Goal: Ask a question: Seek information or help from site administrators or community

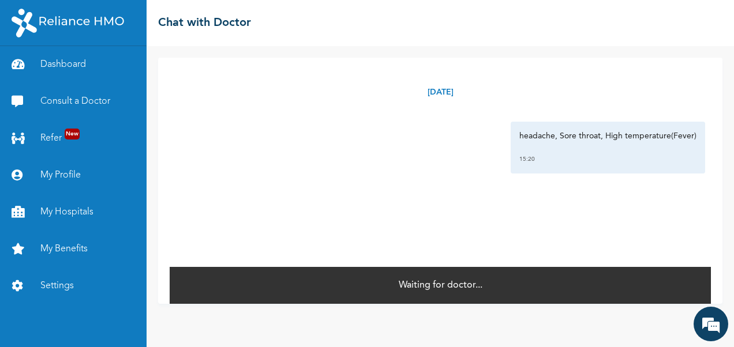
scroll to position [2743, 0]
click at [69, 96] on link "Consult a Doctor" at bounding box center [73, 101] width 146 height 37
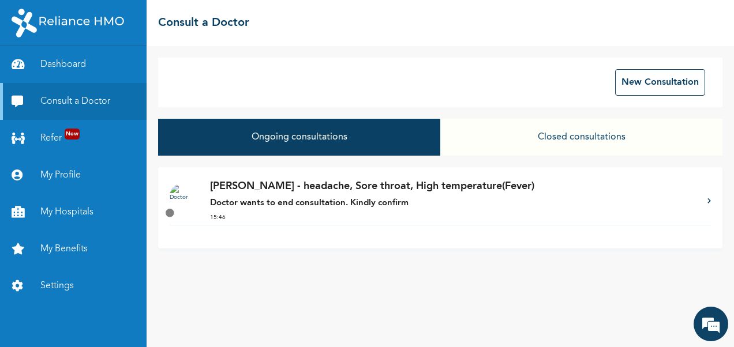
click at [335, 197] on p "Doctor wants to end consultation. Kindly confirm" at bounding box center [453, 203] width 486 height 13
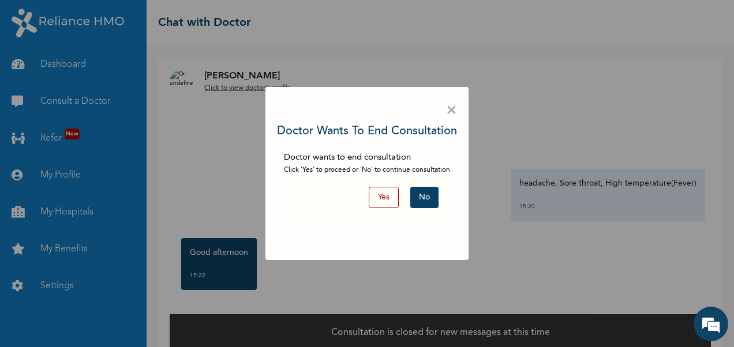
scroll to position [15, 0]
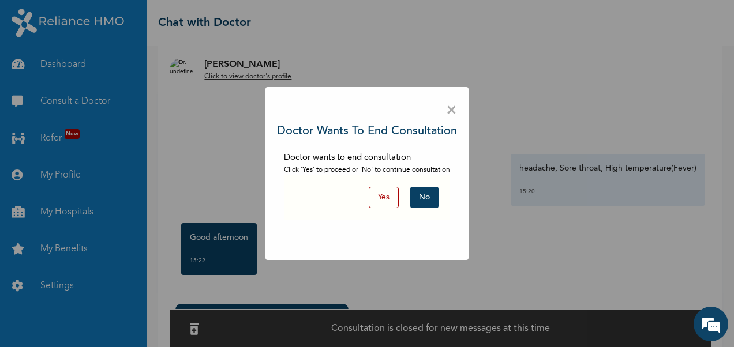
drag, startPoint x: 424, startPoint y: 198, endPoint x: 424, endPoint y: 218, distance: 19.6
click at [424, 200] on button "No" at bounding box center [424, 197] width 28 height 21
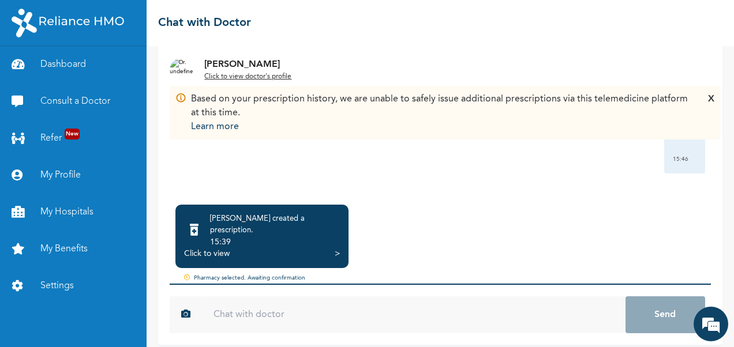
scroll to position [0, 0]
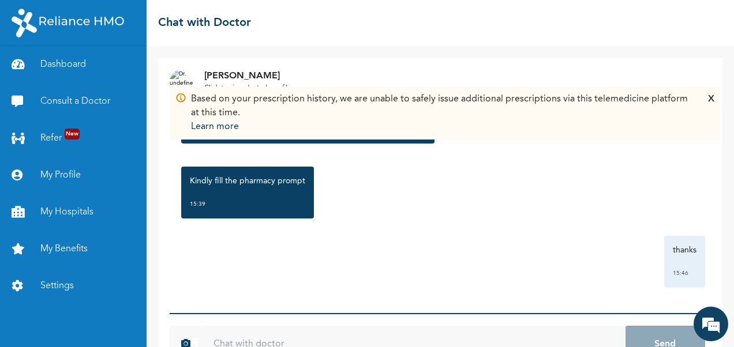
click at [708, 98] on div "X" at bounding box center [711, 113] width 6 height 42
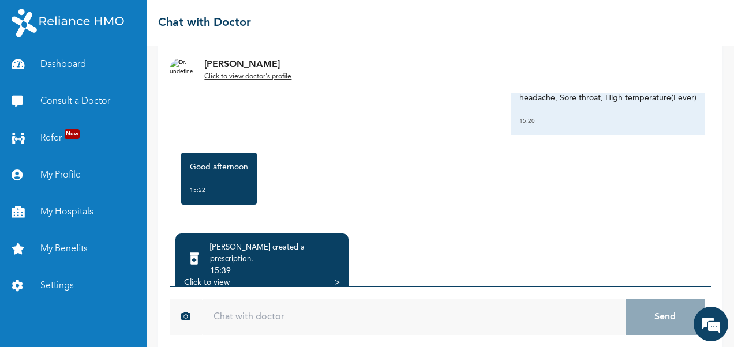
scroll to position [114, 0]
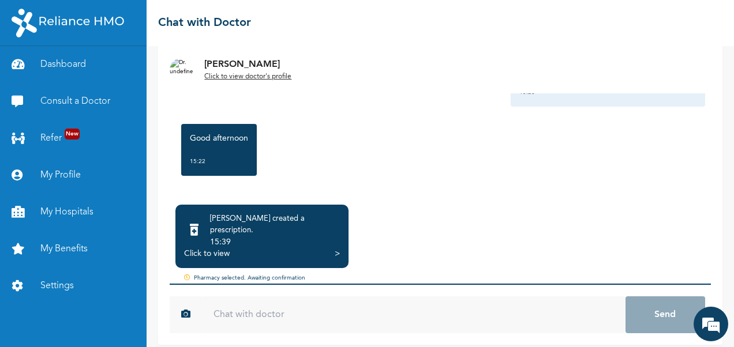
click at [275, 313] on input "text" at bounding box center [413, 314] width 423 height 37
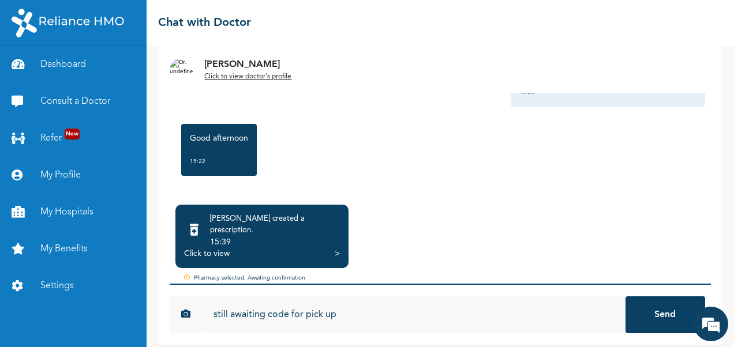
type input "still awaiting code for pick up"
click at [646, 309] on button "Send" at bounding box center [665, 314] width 80 height 37
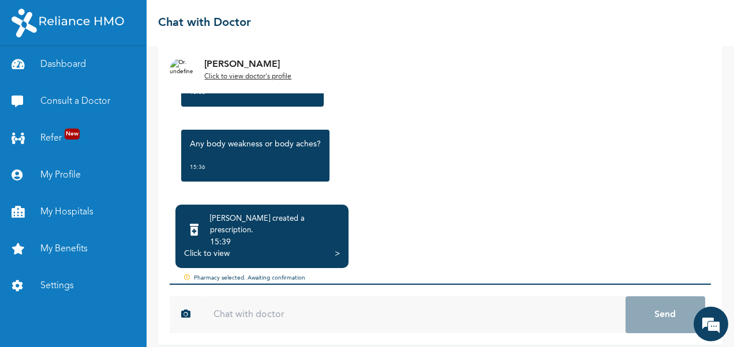
scroll to position [314, 0]
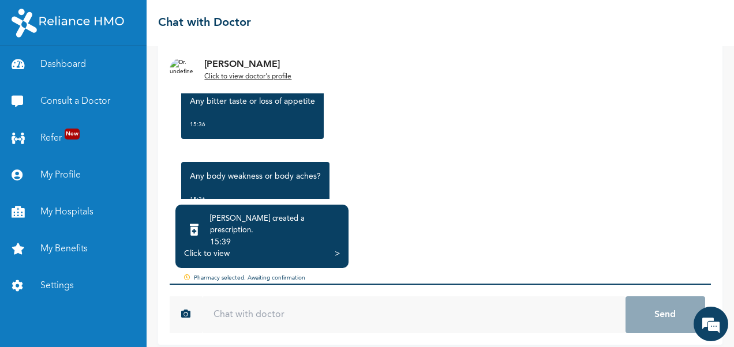
click at [220, 236] on div "15:39" at bounding box center [275, 242] width 130 height 12
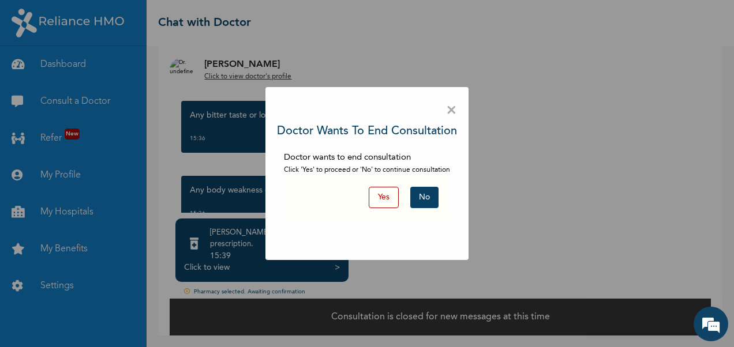
scroll to position [91, 0]
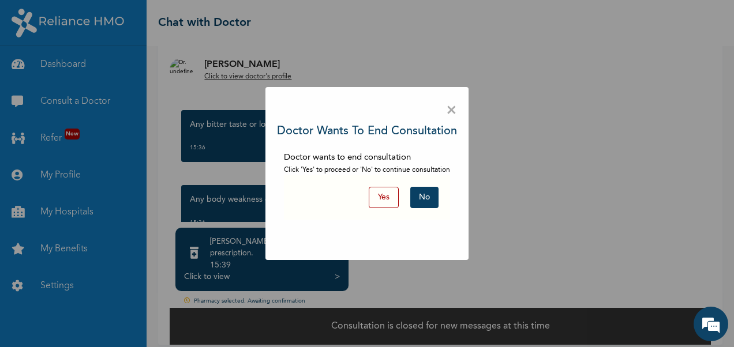
click at [396, 206] on button "Yes" at bounding box center [384, 197] width 30 height 21
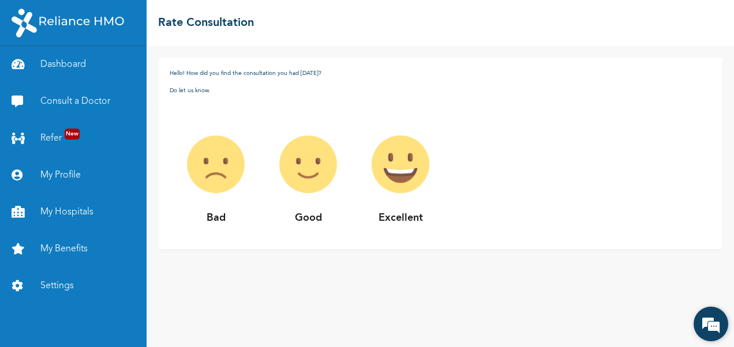
click at [715, 331] on em at bounding box center [710, 324] width 31 height 31
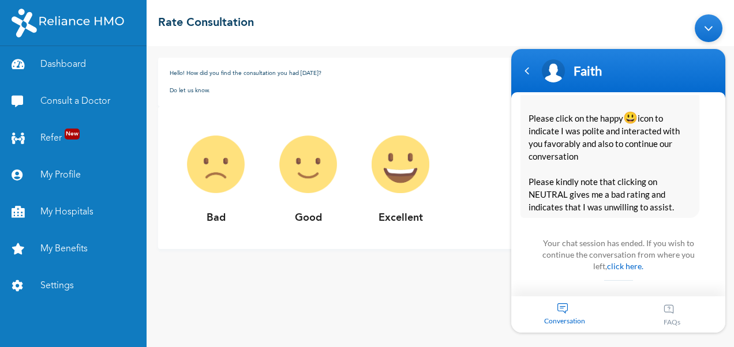
click at [704, 33] on div "Minimize live chat window" at bounding box center [708, 28] width 28 height 28
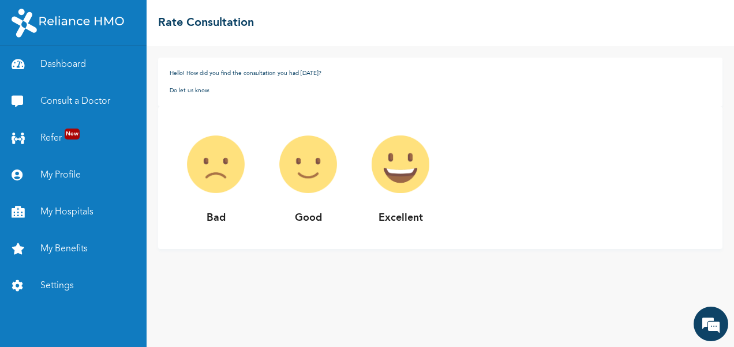
click at [391, 170] on img at bounding box center [400, 164] width 92 height 92
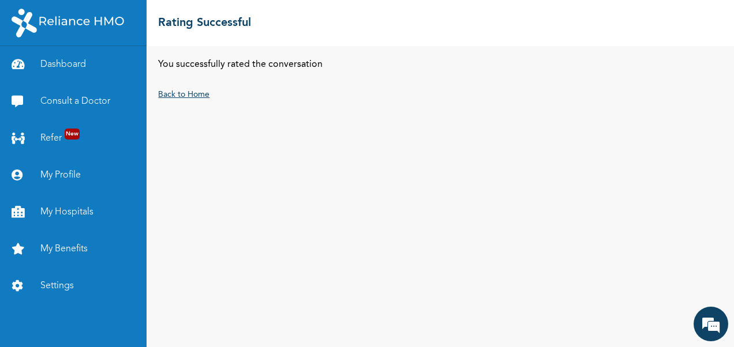
click at [180, 93] on link "Back to Home" at bounding box center [183, 95] width 51 height 8
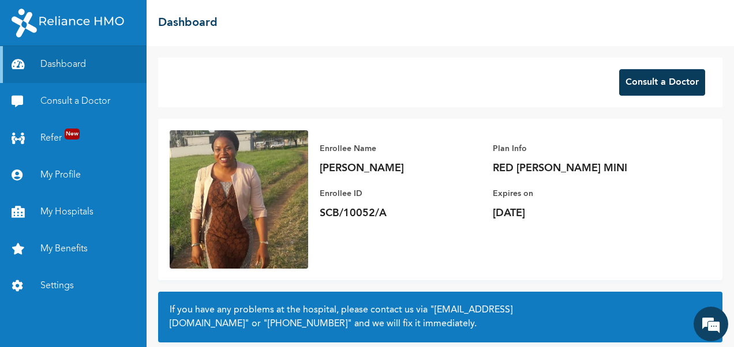
click at [637, 84] on button "Consult a Doctor" at bounding box center [662, 82] width 86 height 27
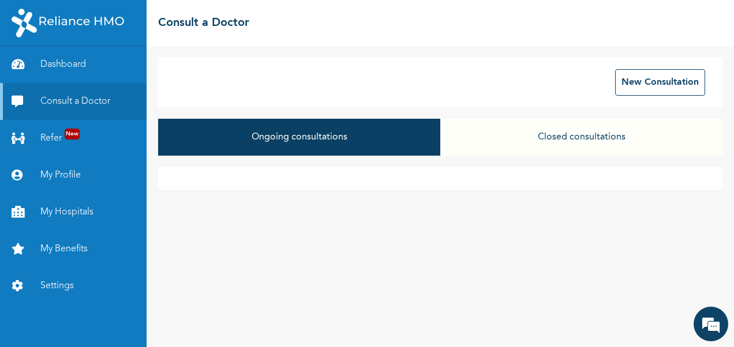
click at [585, 134] on button "Closed consultations" at bounding box center [581, 137] width 282 height 37
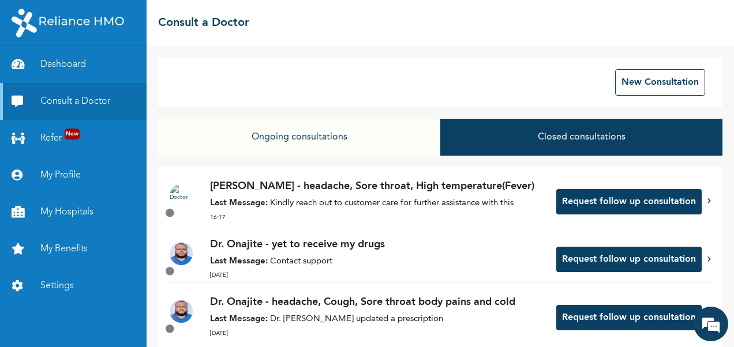
click at [501, 196] on div "[PERSON_NAME] - headache, Sore throat, High temperature(Fever) Last Message: Ki…" at bounding box center [377, 202] width 334 height 46
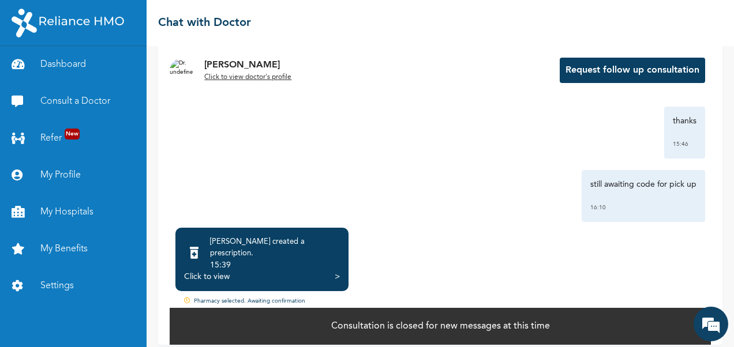
scroll to position [925, 0]
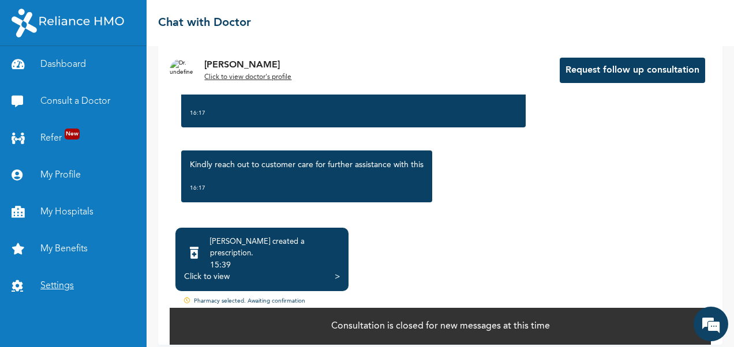
click at [42, 289] on link "Settings" at bounding box center [73, 286] width 146 height 37
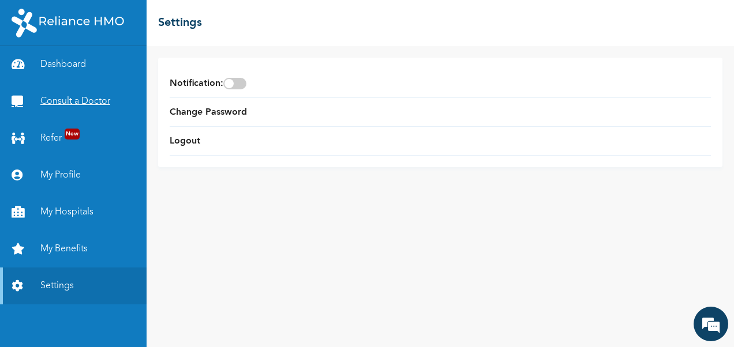
click at [92, 100] on link "Consult a Doctor" at bounding box center [73, 101] width 146 height 37
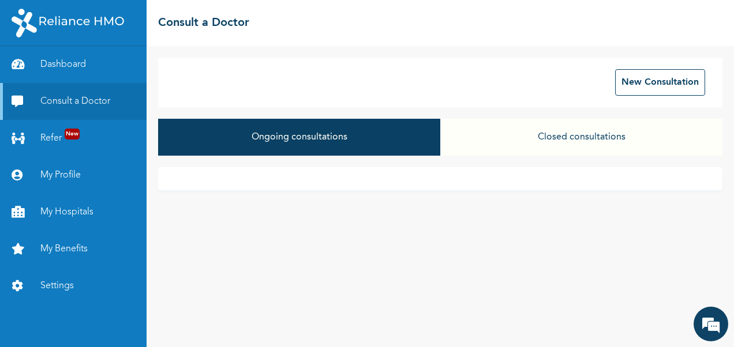
click at [599, 140] on button "Closed consultations" at bounding box center [581, 137] width 282 height 37
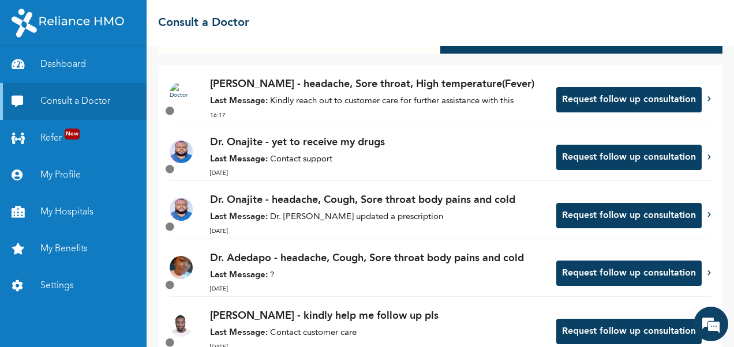
scroll to position [115, 0]
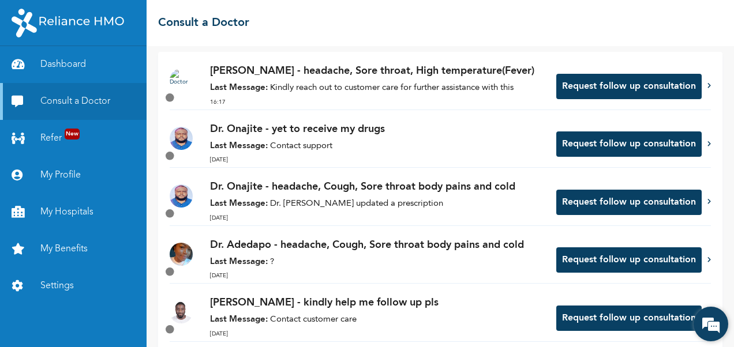
click at [722, 326] on em at bounding box center [710, 324] width 31 height 31
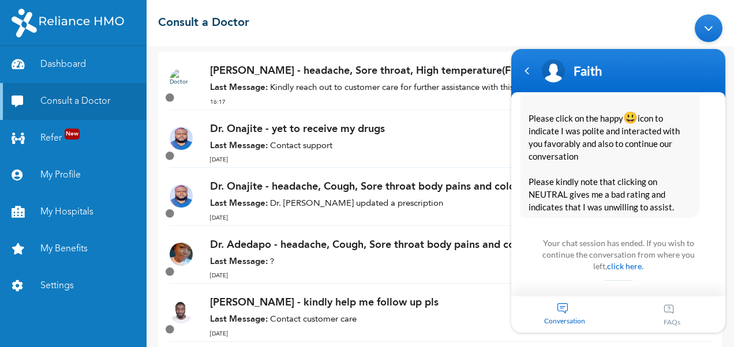
click at [562, 306] on div "Conversation" at bounding box center [564, 314] width 107 height 36
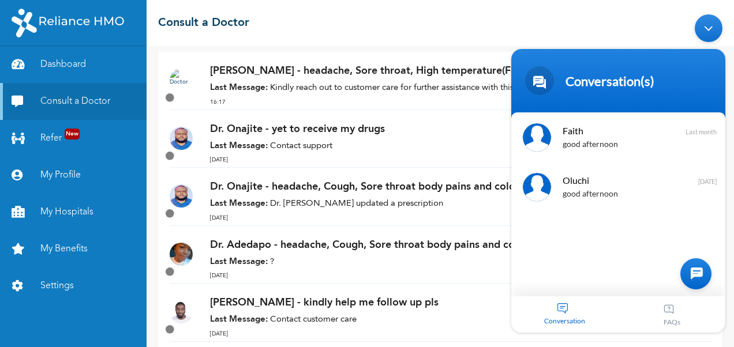
click at [588, 308] on div "Conversation" at bounding box center [564, 314] width 107 height 36
click at [696, 269] on div at bounding box center [695, 273] width 31 height 31
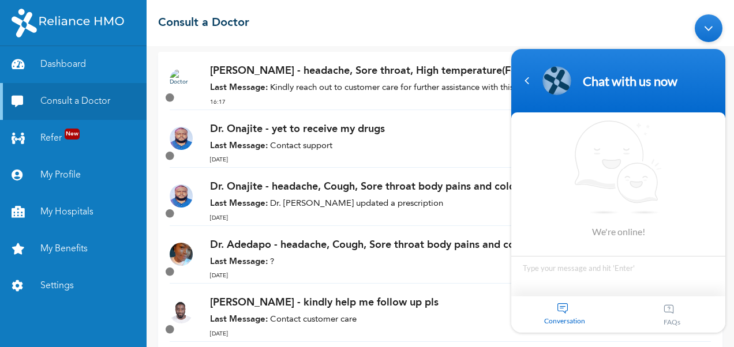
click at [593, 275] on textarea "Type your message and hit 'Enter'" at bounding box center [618, 276] width 214 height 40
type textarea "hi"
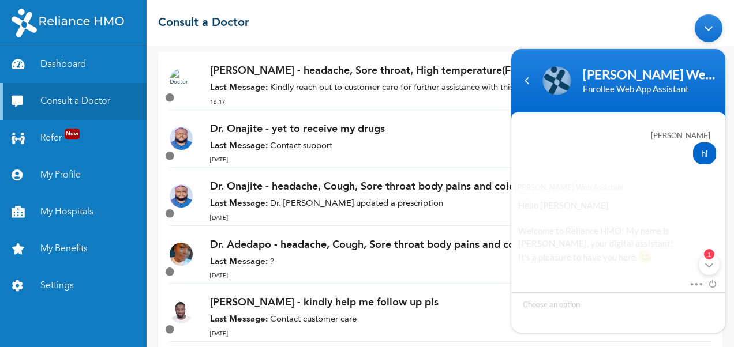
scroll to position [172, 0]
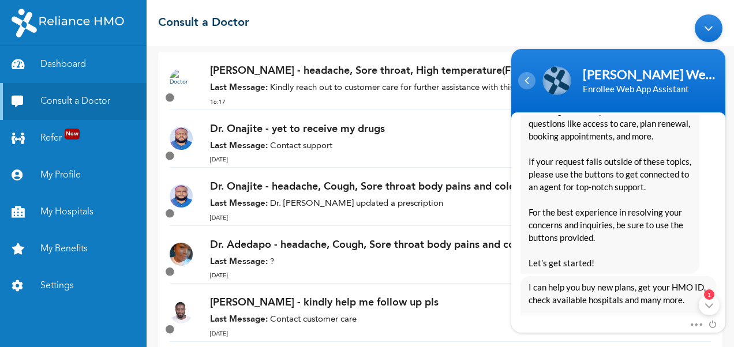
click at [524, 82] on div "Navigation go back" at bounding box center [526, 80] width 17 height 17
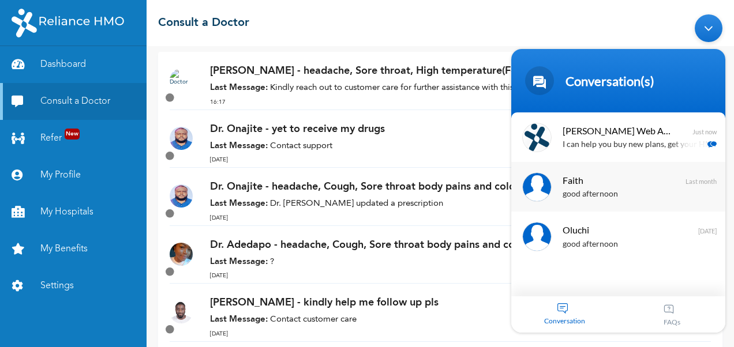
click at [596, 193] on div "good afternoon" at bounding box center [634, 194] width 145 height 13
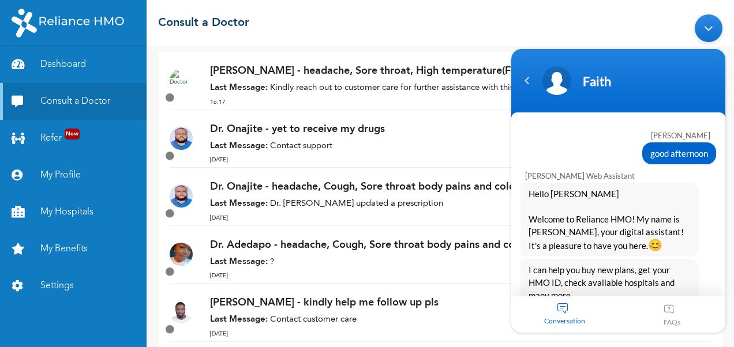
click at [565, 307] on div "Conversation" at bounding box center [564, 314] width 107 height 36
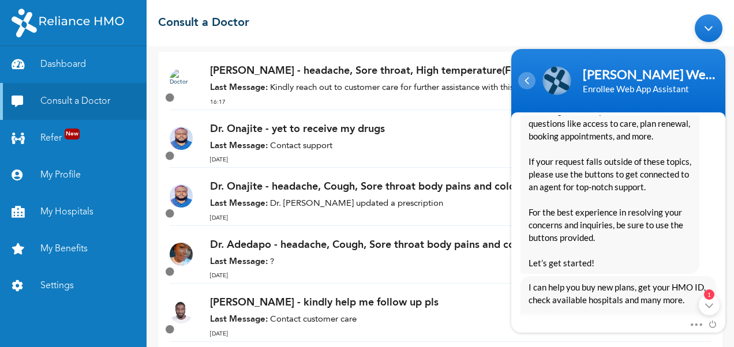
click at [528, 84] on div "Navigation go back" at bounding box center [526, 80] width 17 height 17
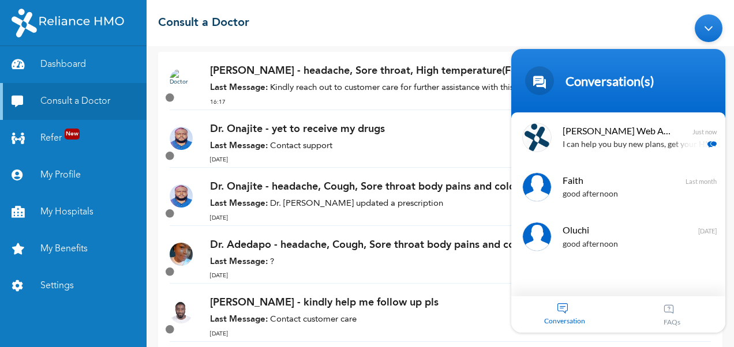
click at [565, 319] on span "Conversation" at bounding box center [564, 321] width 107 height 9
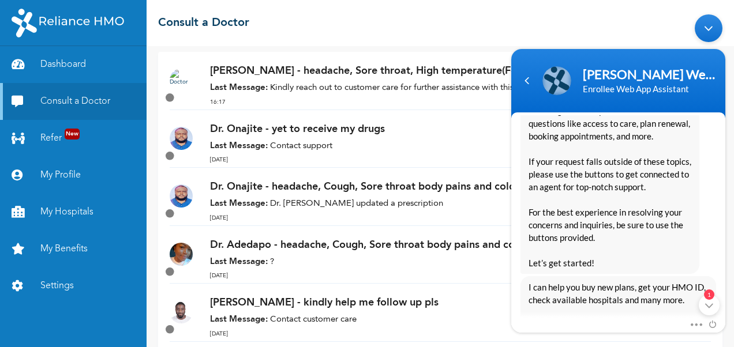
click at [568, 326] on div "Mute Send email" at bounding box center [618, 325] width 214 height 15
click at [645, 296] on span "I can help you buy new plans, get your HMO ID, check available hospitals and ma…" at bounding box center [617, 306] width 179 height 51
click at [710, 294] on em "1" at bounding box center [709, 295] width 10 height 10
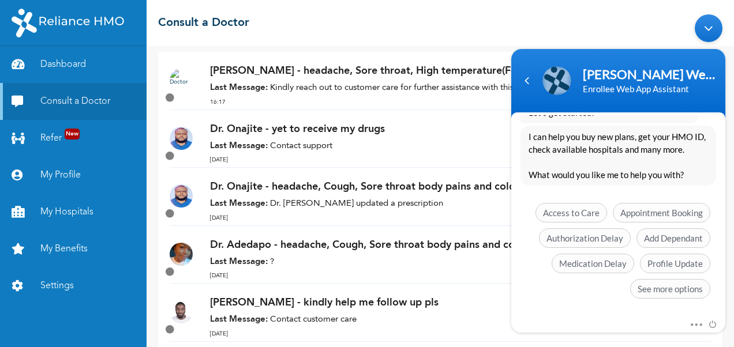
drag, startPoint x: 729, startPoint y: 152, endPoint x: 1238, endPoint y: 143, distance: 509.3
click html "[PERSON_NAME] Web Assistant Enrollee Web App Assistant [PERSON_NAME] hi [PERSON…"
click at [649, 183] on div "I can help you buy new plans, get your HMO ID, check available hospitals and ma…" at bounding box center [618, 156] width 196 height 60
click at [608, 322] on div "Mute Send email" at bounding box center [618, 325] width 214 height 15
click at [646, 322] on div "Mute Send email" at bounding box center [618, 325] width 214 height 15
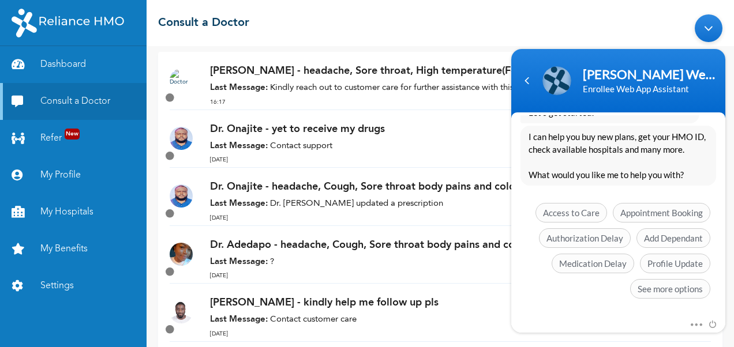
click at [625, 91] on div "Enrollee Web App Assistant" at bounding box center [649, 89] width 134 height 14
click at [717, 25] on div "Minimize live chat window" at bounding box center [708, 28] width 28 height 28
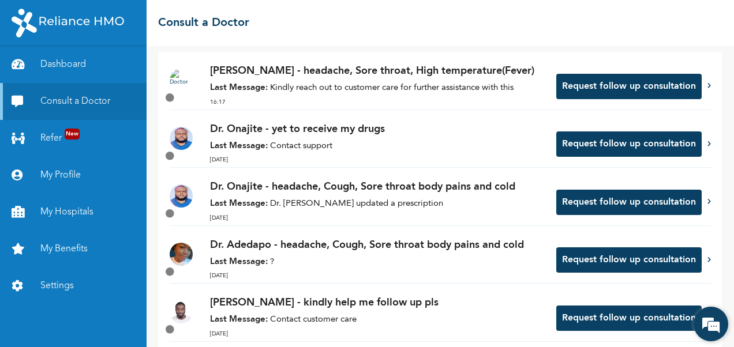
click at [709, 319] on em at bounding box center [710, 324] width 31 height 31
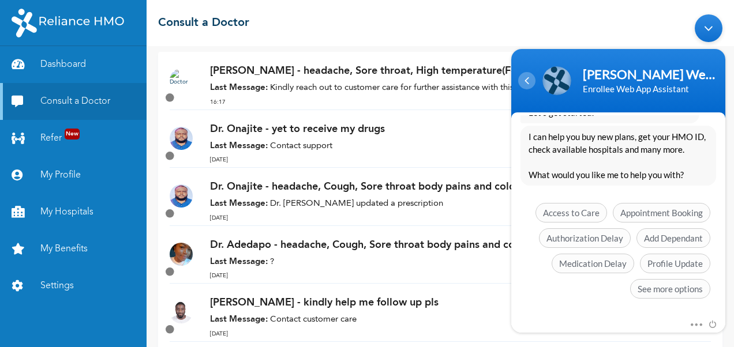
click at [524, 77] on div "Navigation go back" at bounding box center [526, 80] width 17 height 17
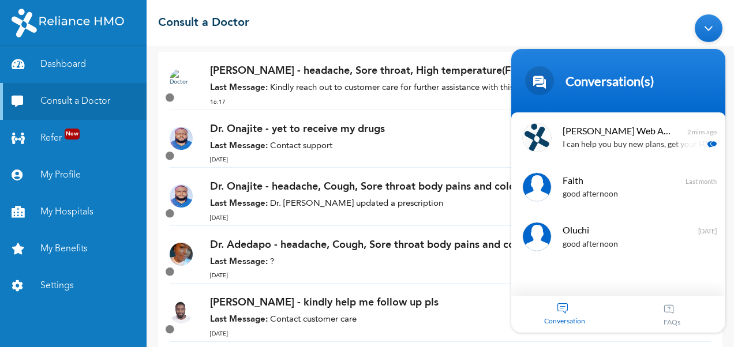
click at [567, 313] on div "Conversation" at bounding box center [564, 314] width 107 height 36
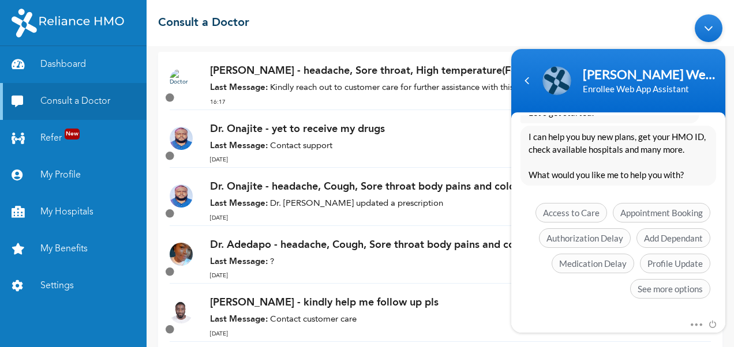
click at [567, 318] on div "Mute Send email" at bounding box center [618, 325] width 214 height 15
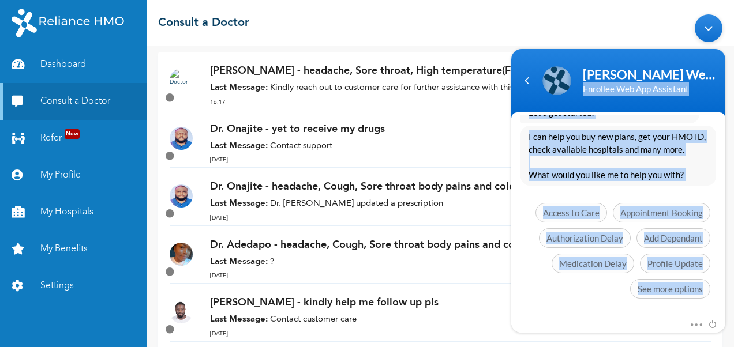
drag, startPoint x: 728, startPoint y: 122, endPoint x: 735, endPoint y: 17, distance: 105.2
click html "[PERSON_NAME] Web Assistant Enrollee Web App Assistant [PERSON_NAME] hi [PERSON…"
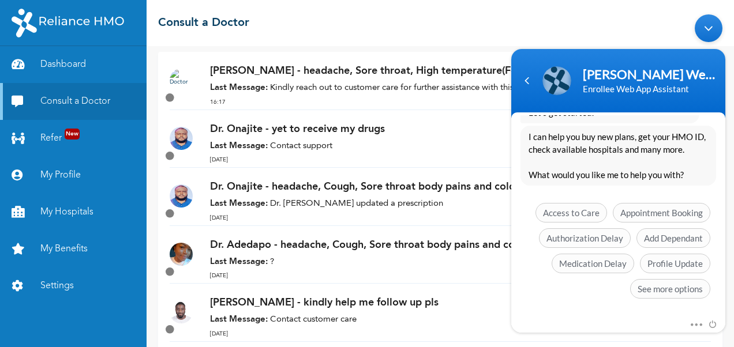
click at [681, 14] on body "[PERSON_NAME] Web Assistant Enrollee Web App Assistant [PERSON_NAME] hi [PERSON…" at bounding box center [617, 174] width 225 height 330
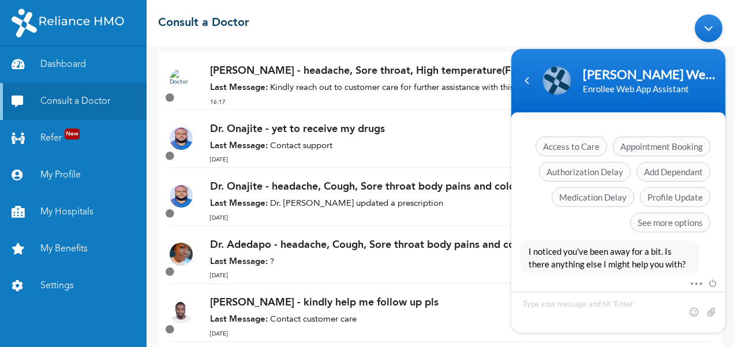
click at [713, 33] on div "Minimize live chat window" at bounding box center [708, 28] width 28 height 28
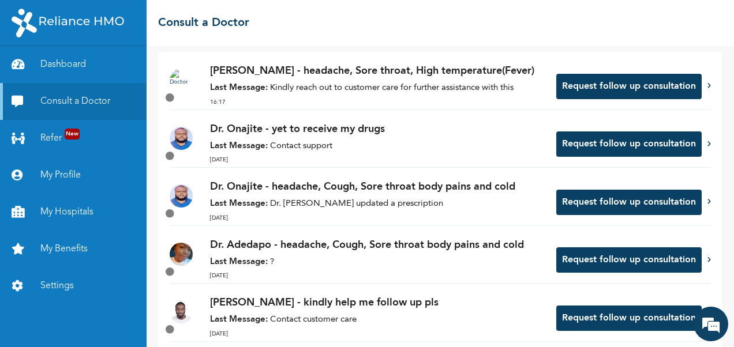
click at [388, 80] on div "[PERSON_NAME] - headache, Sore throat, High temperature(Fever) Last Message: Ki…" at bounding box center [377, 86] width 334 height 46
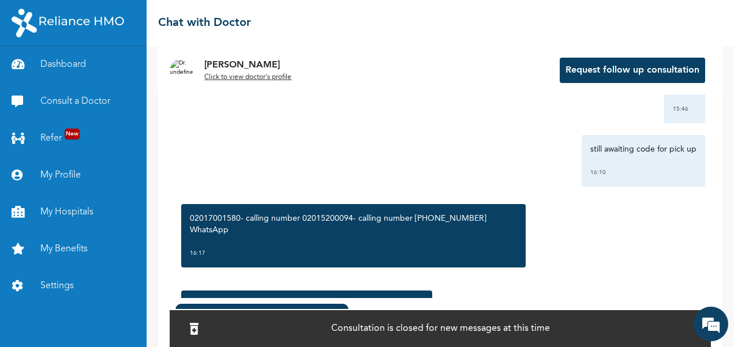
scroll to position [925, 0]
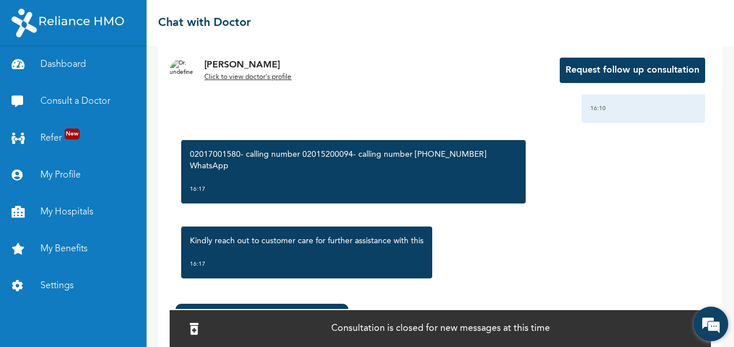
drag, startPoint x: 706, startPoint y: 273, endPoint x: 701, endPoint y: 310, distance: 37.3
click at [701, 309] on body "Dashboard Consult a Doctor Refer New My Profile My Hospitals My Benefits Settin…" at bounding box center [367, 173] width 734 height 347
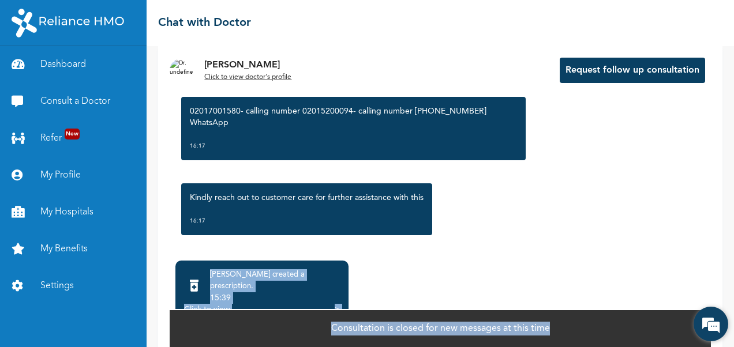
scroll to position [92, 0]
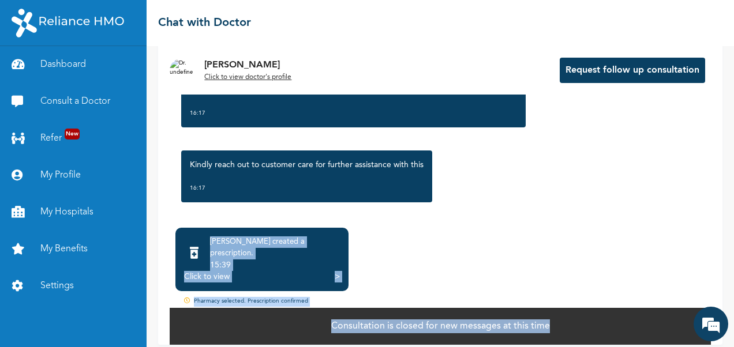
click at [403, 233] on div "[PERSON_NAME] created a prescription . 15:39 Click to view > Pharmacy selected.…" at bounding box center [440, 267] width 541 height 79
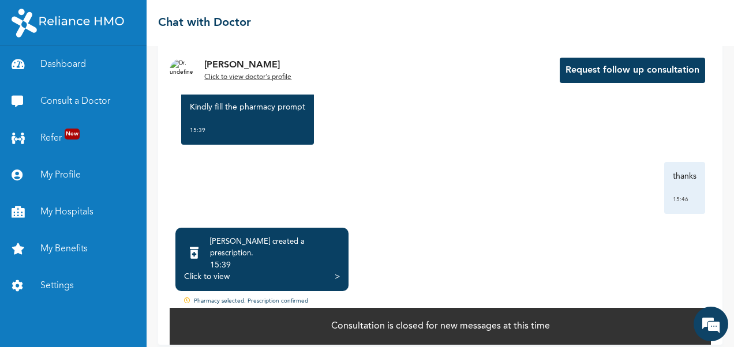
scroll to position [925, 0]
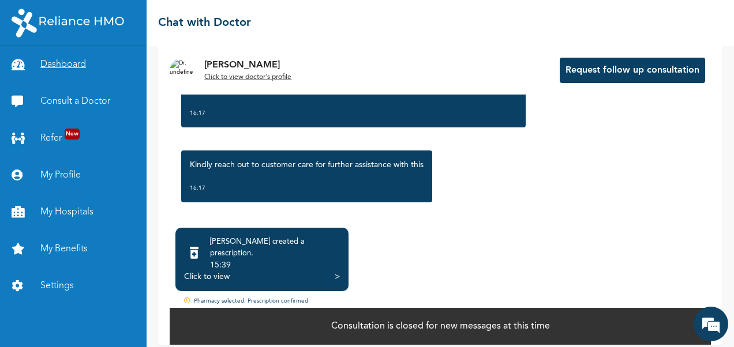
click at [52, 63] on link "Dashboard" at bounding box center [73, 64] width 146 height 37
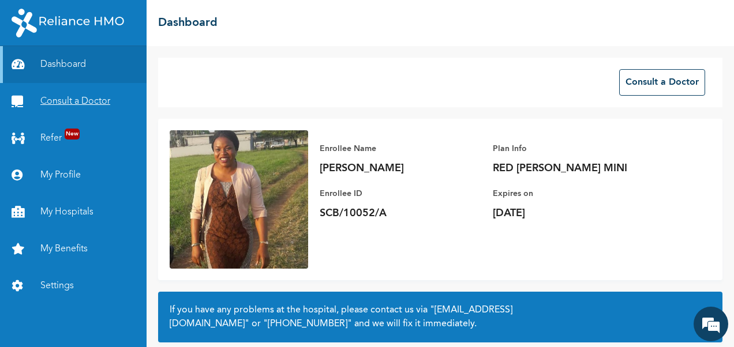
click at [51, 102] on link "Consult a Doctor" at bounding box center [73, 101] width 146 height 37
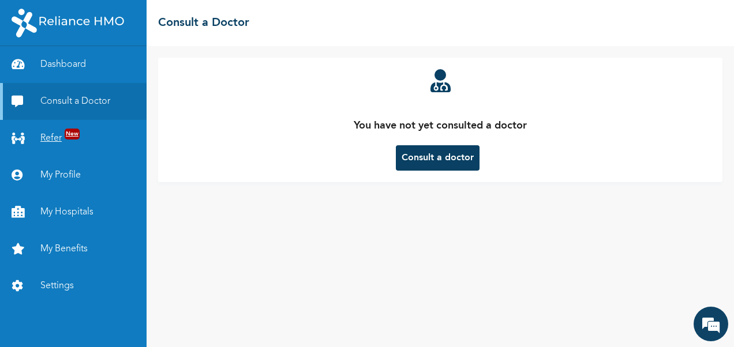
click at [52, 133] on link "Refer New" at bounding box center [73, 138] width 146 height 37
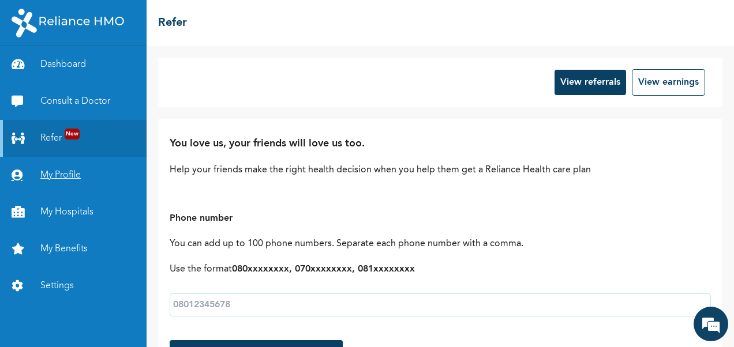
click at [54, 168] on link "My Profile" at bounding box center [73, 175] width 146 height 37
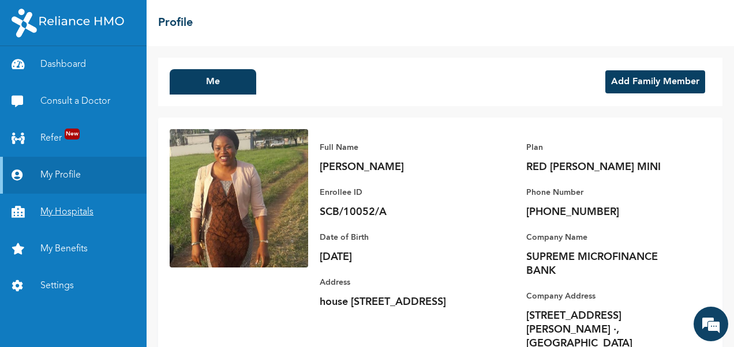
click at [63, 216] on link "My Hospitals" at bounding box center [73, 212] width 146 height 37
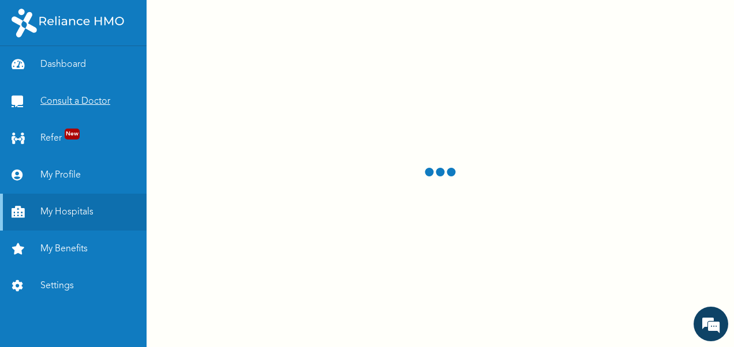
click at [72, 100] on link "Consult a Doctor" at bounding box center [73, 101] width 146 height 37
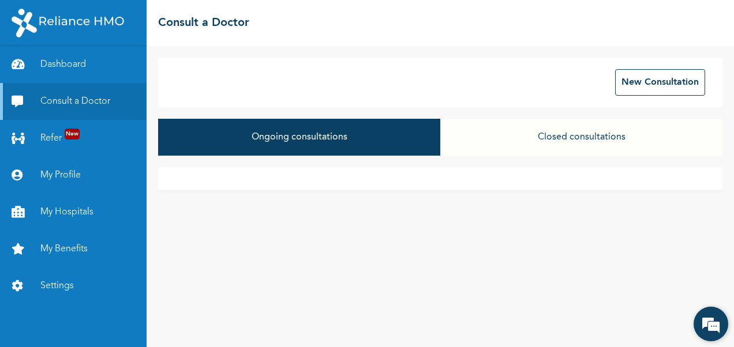
click at [716, 326] on em at bounding box center [710, 324] width 31 height 31
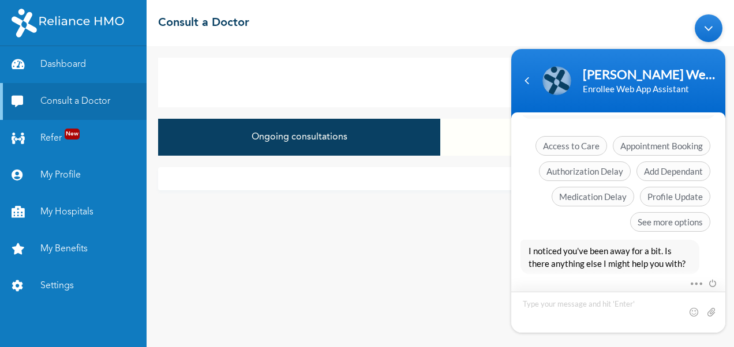
click at [578, 311] on textarea "Type your message and hit 'Enter'" at bounding box center [618, 312] width 214 height 41
type textarea "hi"
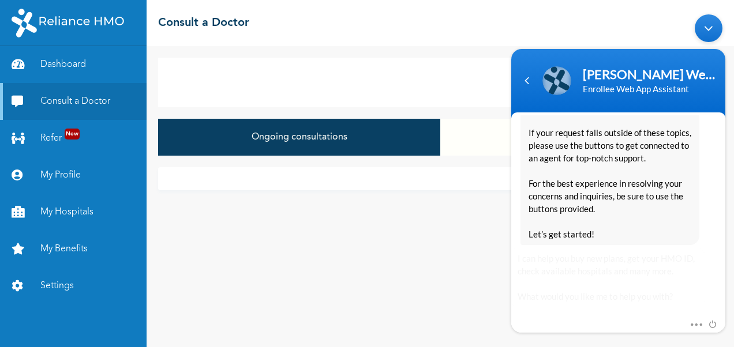
scroll to position [735, 0]
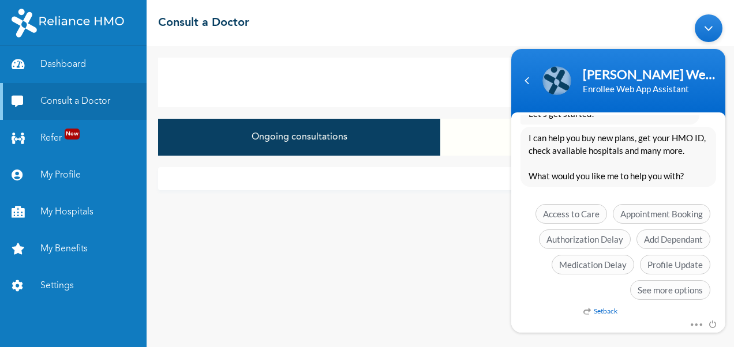
click at [596, 318] on div "Mute Send email" at bounding box center [618, 325] width 214 height 15
click at [623, 309] on div "Setback" at bounding box center [684, 314] width 214 height 14
click at [664, 288] on span "See more options" at bounding box center [670, 290] width 80 height 20
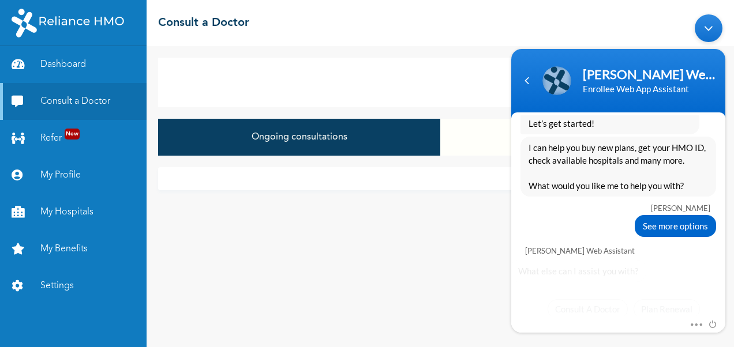
scroll to position [819, 0]
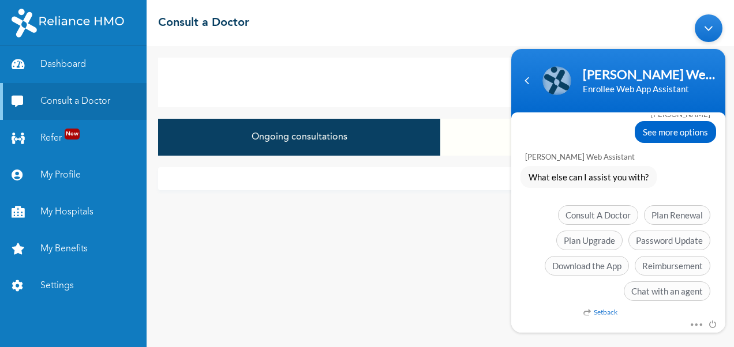
click at [691, 129] on span "See more options" at bounding box center [674, 132] width 65 height 13
click at [648, 289] on span "Chat with an agent" at bounding box center [666, 291] width 87 height 20
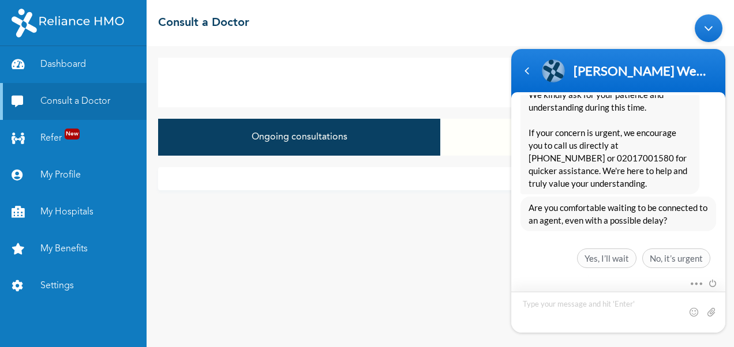
scroll to position [1026, 0]
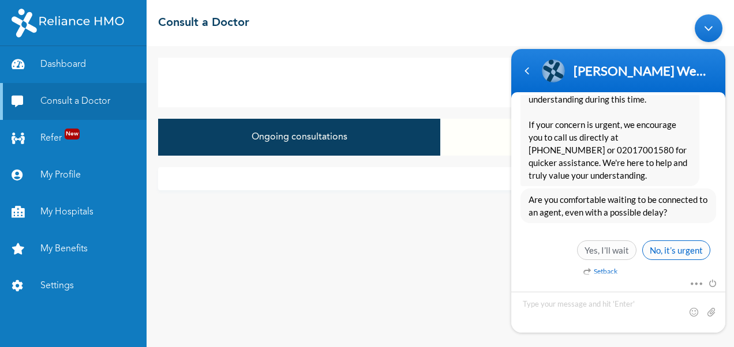
click at [681, 244] on span "No, it’s urgent" at bounding box center [676, 250] width 68 height 20
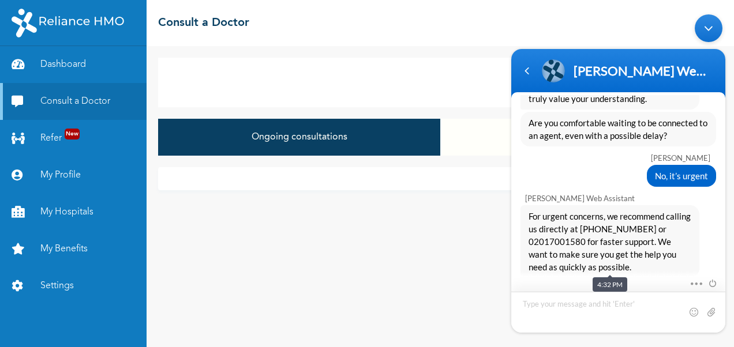
scroll to position [1191, 0]
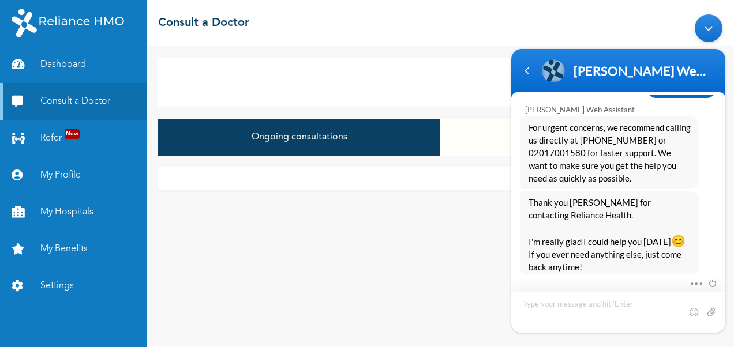
click at [584, 300] on textarea "Type your message and hit 'Enter'" at bounding box center [618, 312] width 214 height 41
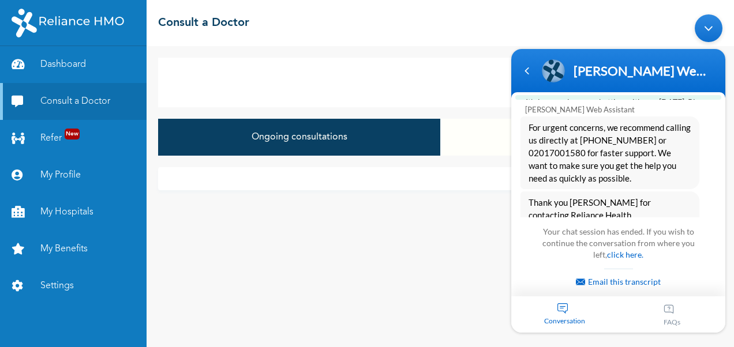
scroll to position [1340, 0]
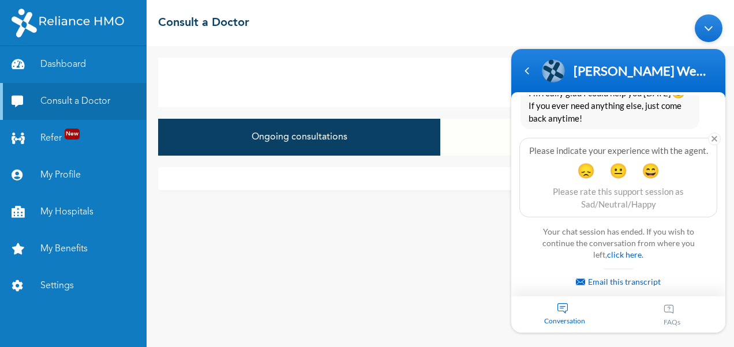
click at [709, 36] on div "Minimize live chat window" at bounding box center [708, 28] width 28 height 28
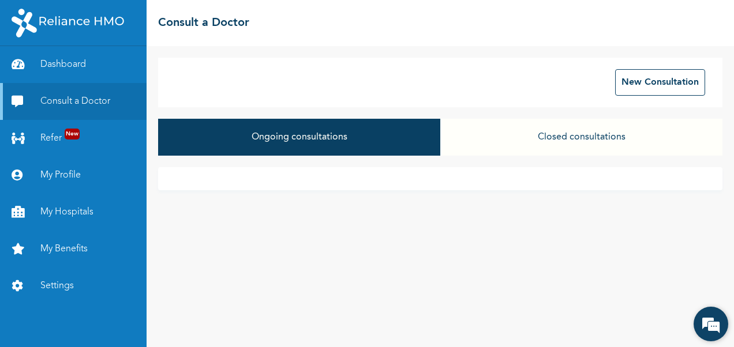
click at [716, 327] on em at bounding box center [710, 324] width 31 height 31
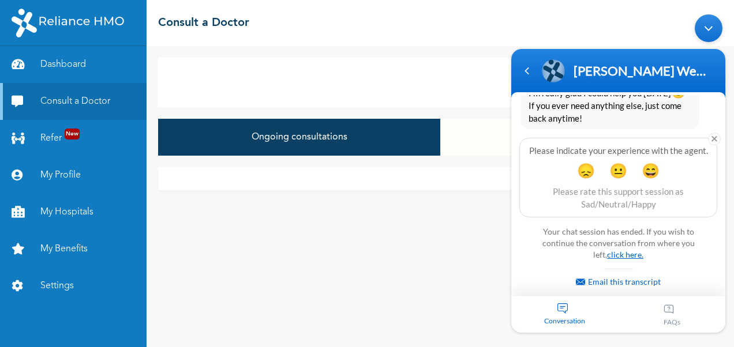
click at [618, 254] on link "click here." at bounding box center [625, 255] width 36 height 10
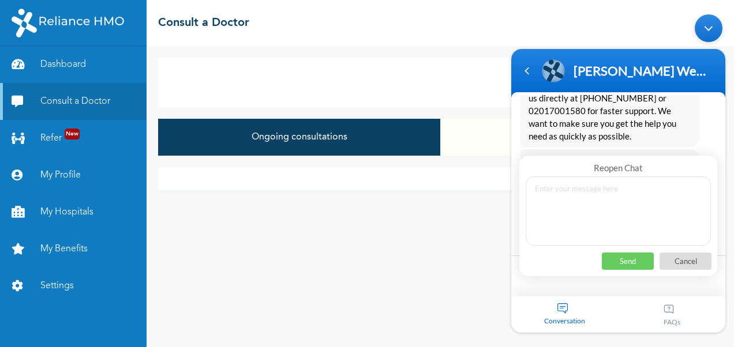
scroll to position [1172, 0]
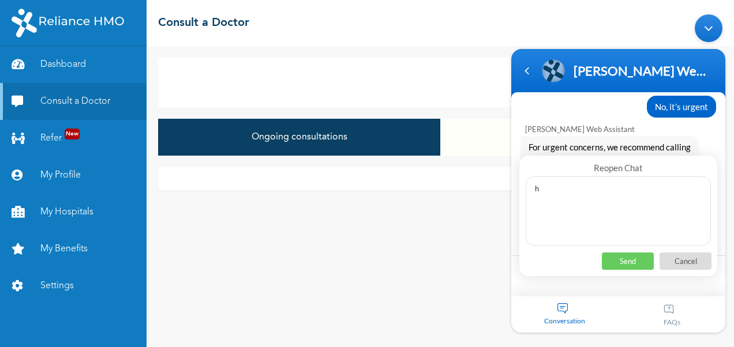
type textarea "hi"
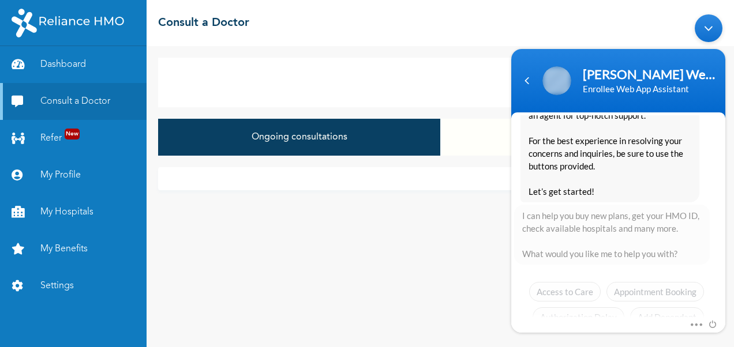
scroll to position [1750, 0]
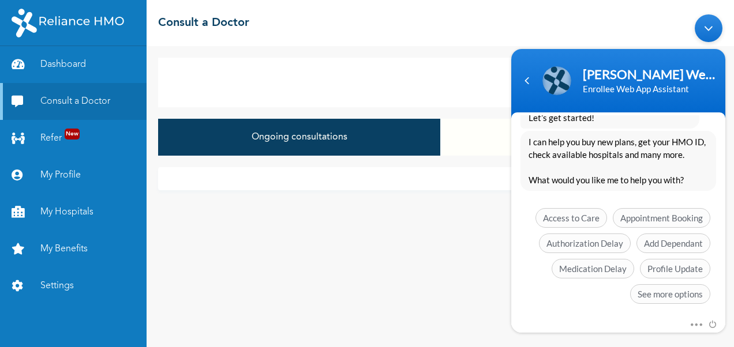
click at [609, 318] on div "Mute Send email" at bounding box center [618, 325] width 214 height 15
click at [605, 262] on span "Medication Delay" at bounding box center [592, 269] width 82 height 20
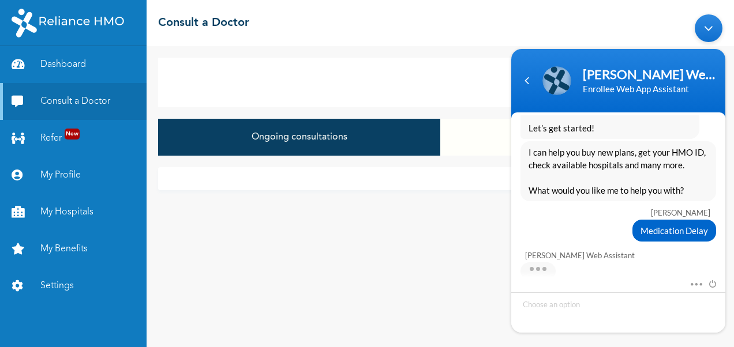
scroll to position [1758, 0]
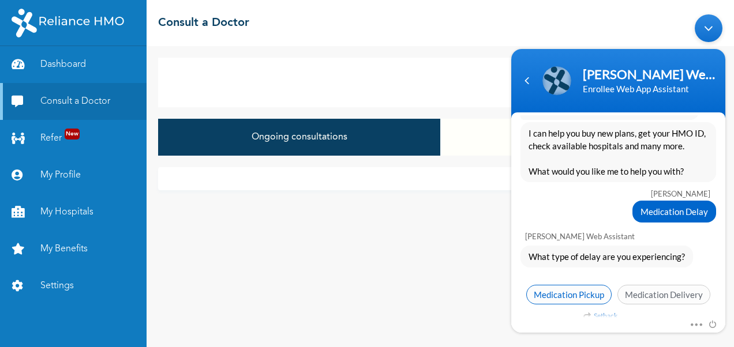
click at [584, 291] on span "Medication Pickup" at bounding box center [568, 295] width 85 height 20
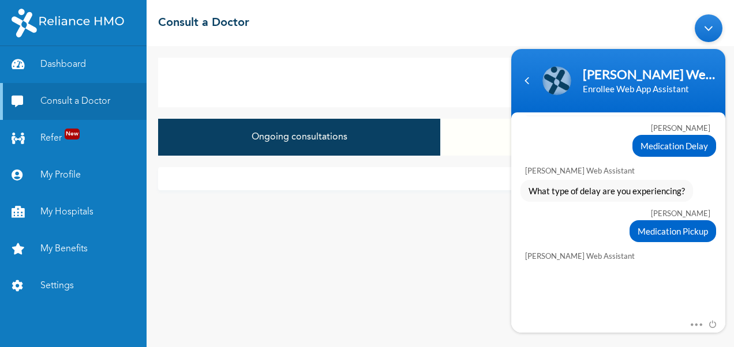
scroll to position [1843, 0]
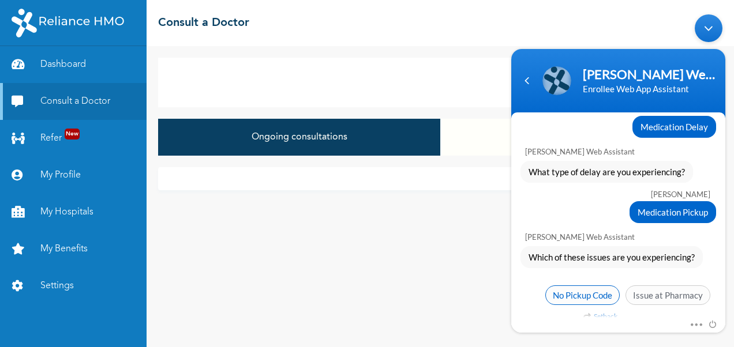
click at [575, 288] on span "No Pickup Code" at bounding box center [582, 295] width 74 height 20
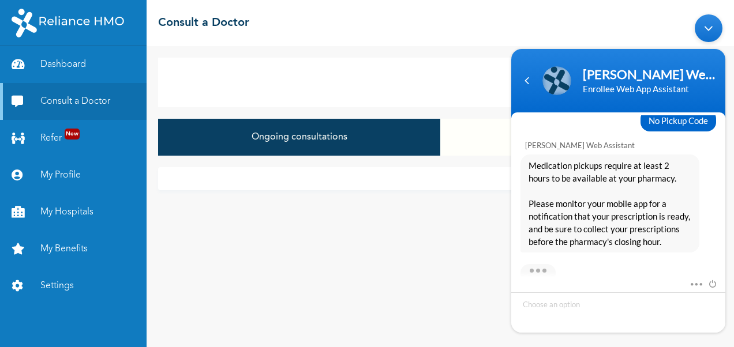
scroll to position [2028, 0]
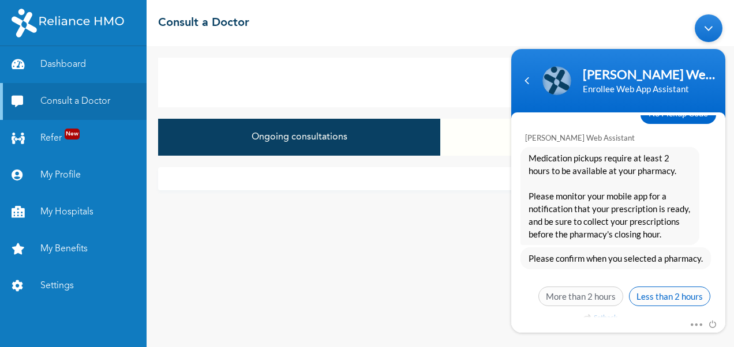
click at [672, 287] on span "Less than 2 hours" at bounding box center [669, 297] width 81 height 20
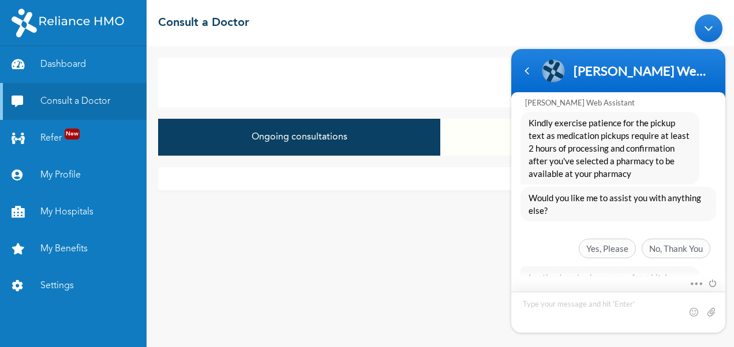
scroll to position [2247, 0]
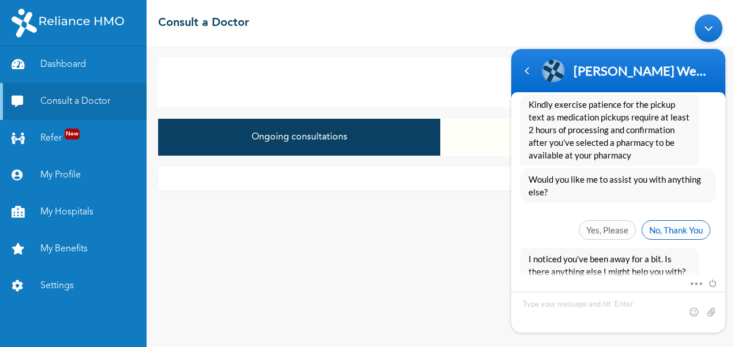
click at [653, 222] on span "No, Thank You" at bounding box center [675, 230] width 69 height 20
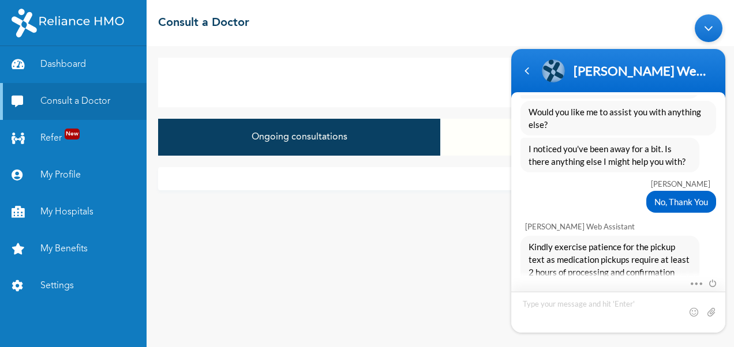
scroll to position [2430, 0]
